Goal: Navigation & Orientation: Find specific page/section

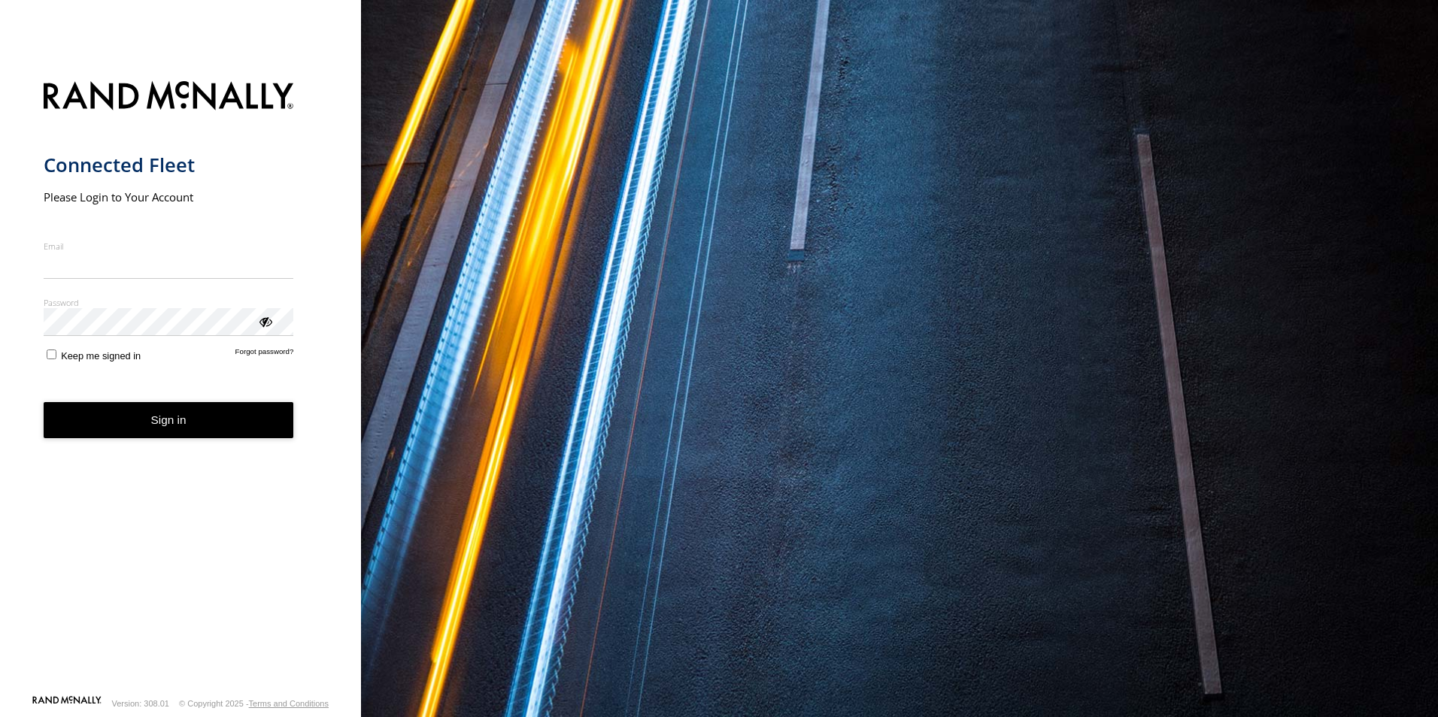
click at [197, 266] on input "Email" at bounding box center [169, 265] width 250 height 27
type input "**********"
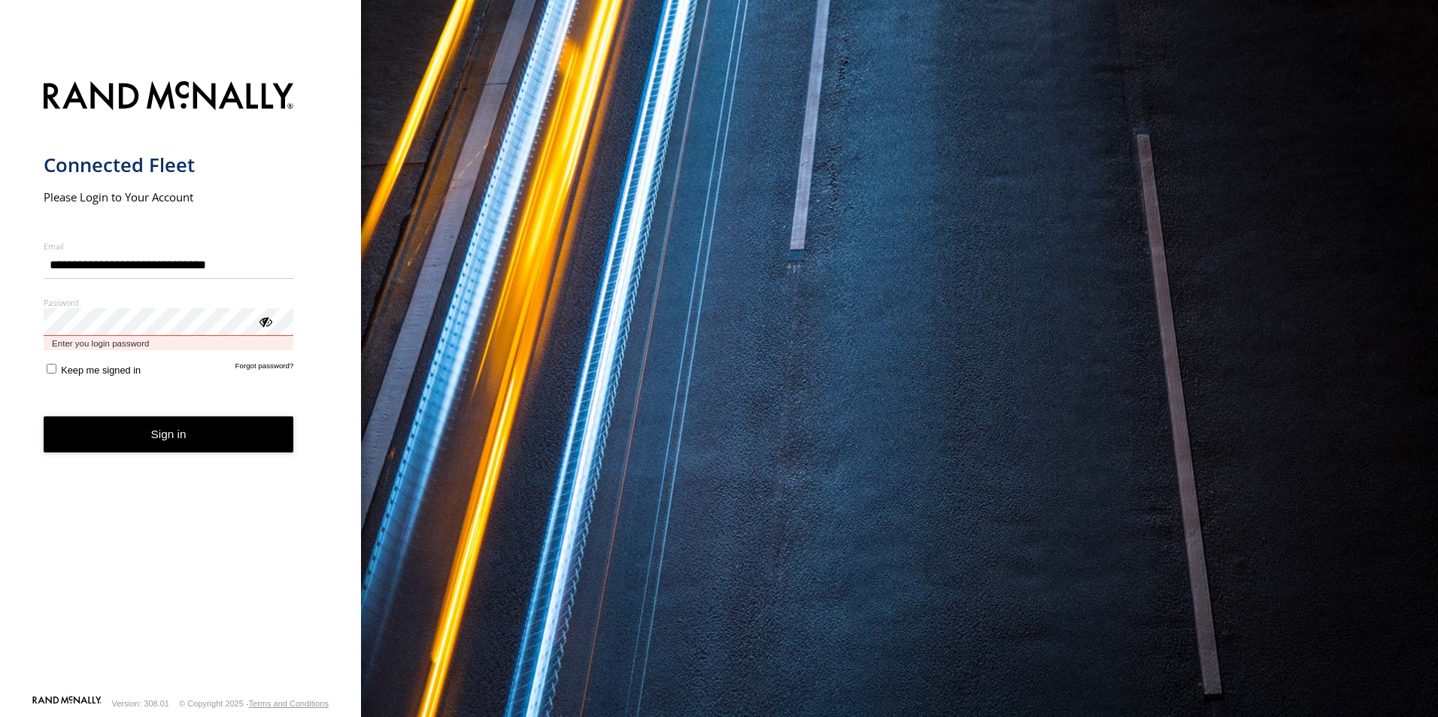
click at [44, 417] on button "Sign in" at bounding box center [169, 435] width 250 height 37
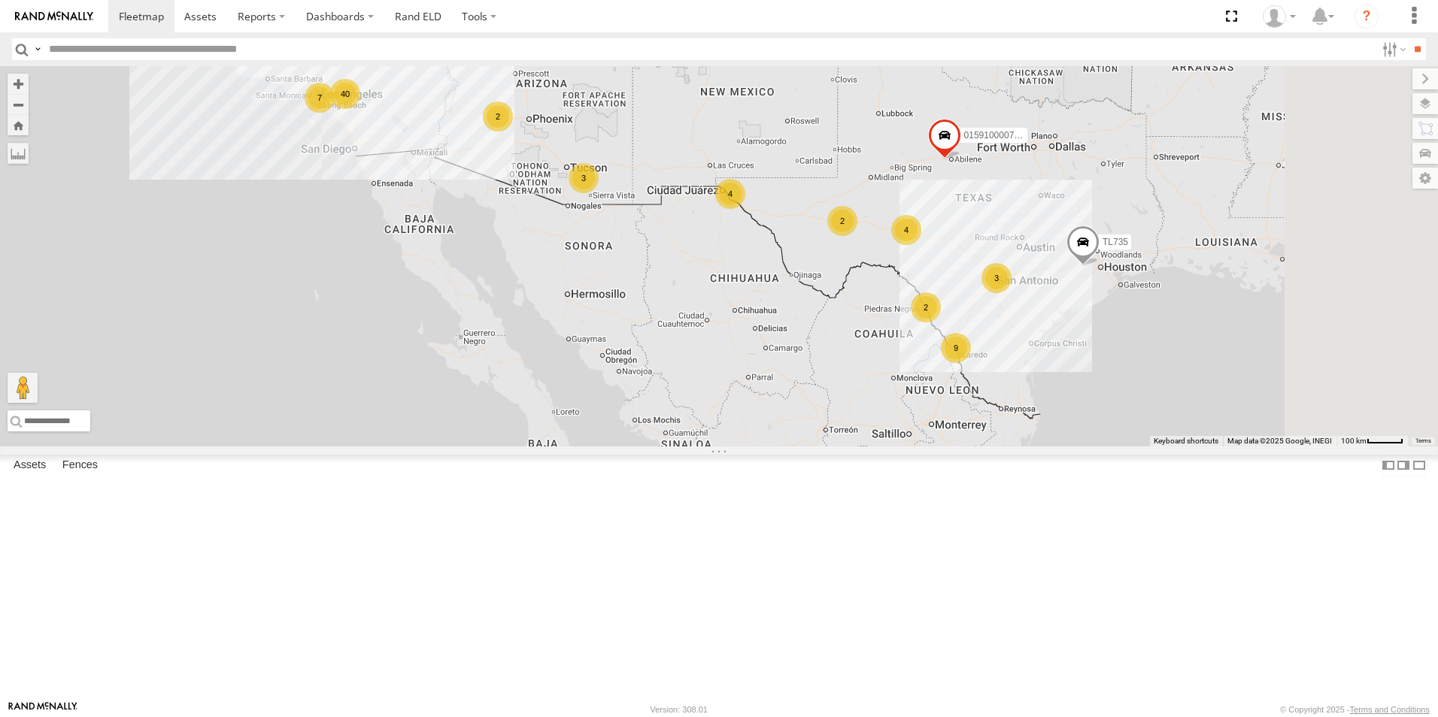
drag, startPoint x: 1076, startPoint y: 389, endPoint x: 990, endPoint y: 279, distance: 139.9
click at [990, 279] on div "2 9 7 40 4 015910000779481 3 4 TL845 2 TL735 2 TL608 3" at bounding box center [719, 256] width 1438 height 380
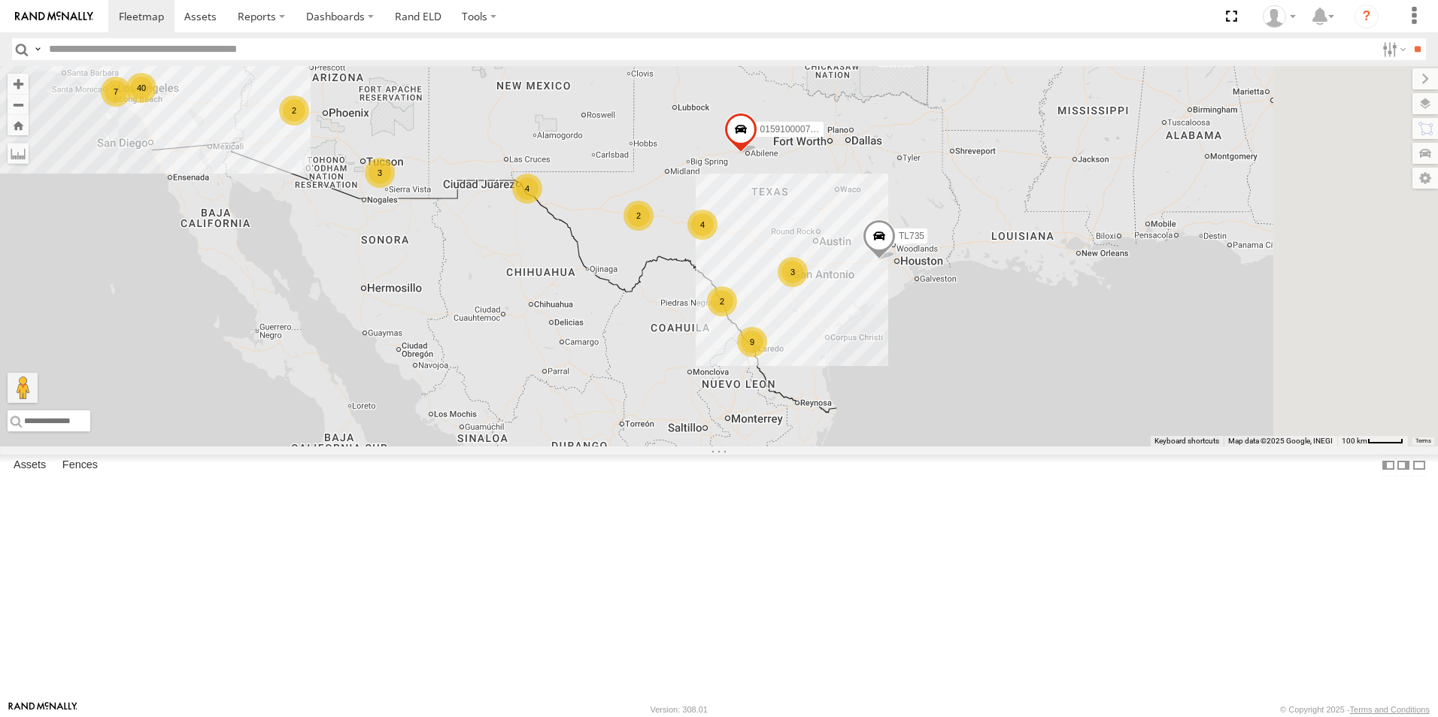
drag, startPoint x: 1134, startPoint y: 342, endPoint x: 956, endPoint y: 336, distance: 178.3
click at [956, 336] on div "2 9 7 40 4 015910000779481 3 4 TL845 2 TL735 2 TL608 3" at bounding box center [719, 256] width 1438 height 380
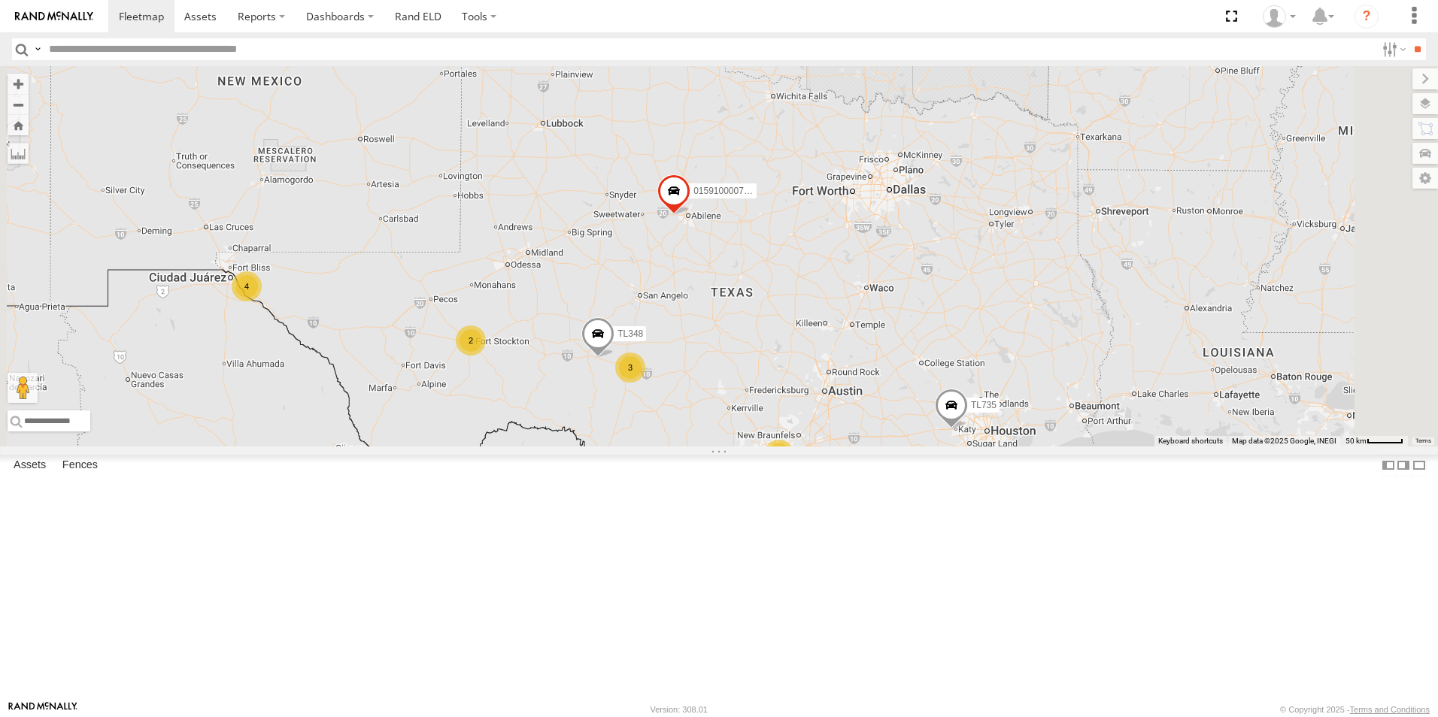
drag, startPoint x: 1018, startPoint y: 268, endPoint x: 1016, endPoint y: 454, distance: 186.5
click at [1016, 447] on div "015910000779481 TL845 TL735 TL608 2 9 TL348 4 3 2 3" at bounding box center [719, 256] width 1438 height 380
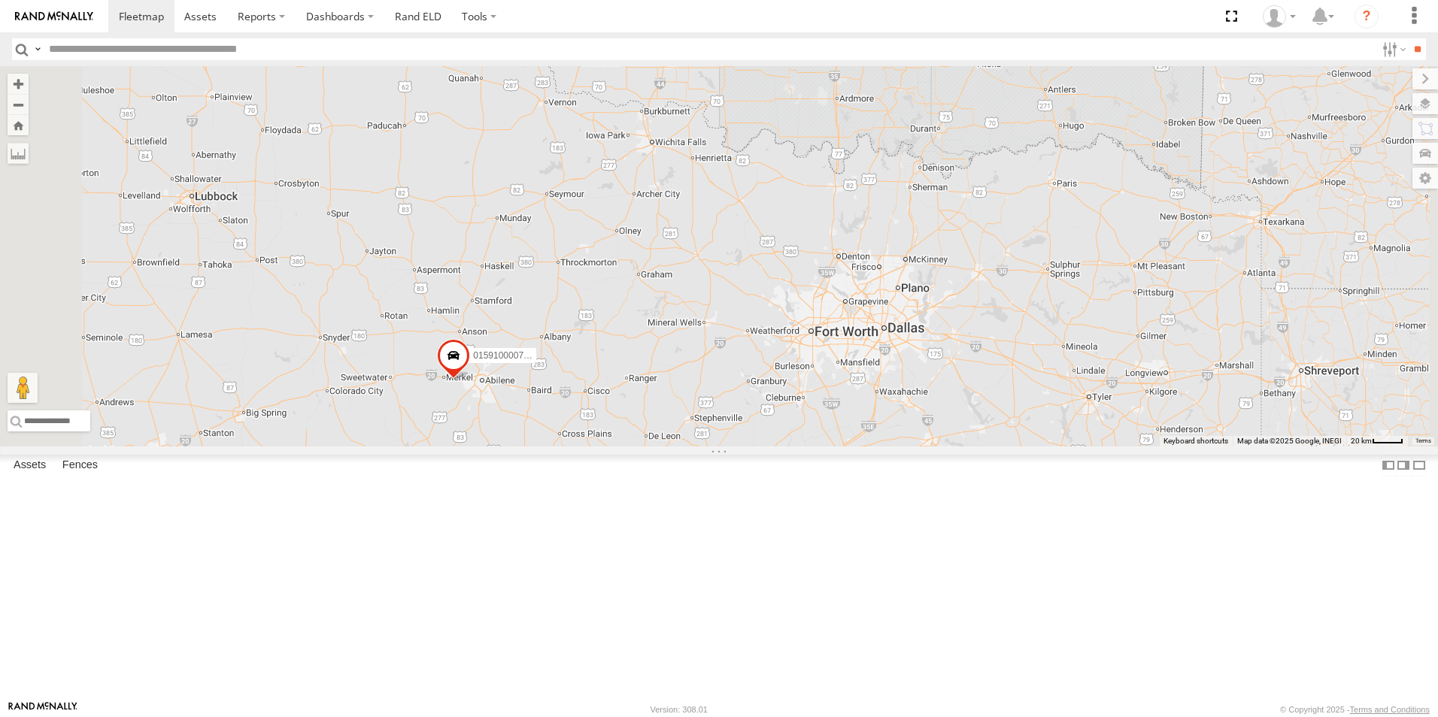
drag, startPoint x: 965, startPoint y: 359, endPoint x: 942, endPoint y: 536, distance: 179.0
click at [942, 447] on div "015910000779481 TL845 TL735 TL608 TL348 3" at bounding box center [719, 256] width 1438 height 380
